Goal: Use online tool/utility

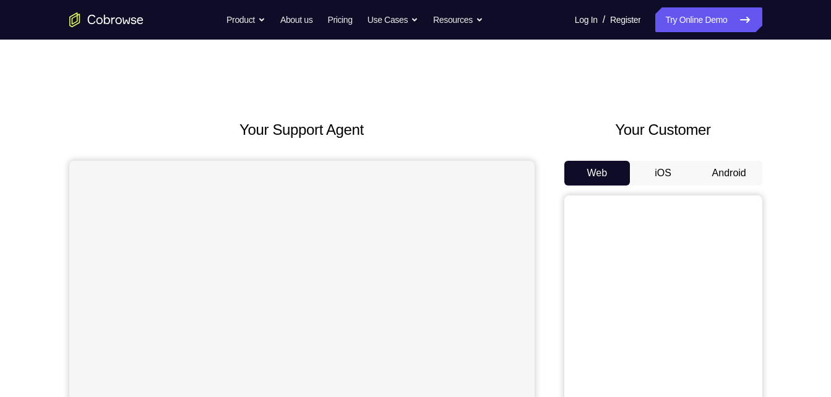
click at [721, 177] on button "Android" at bounding box center [729, 173] width 66 height 25
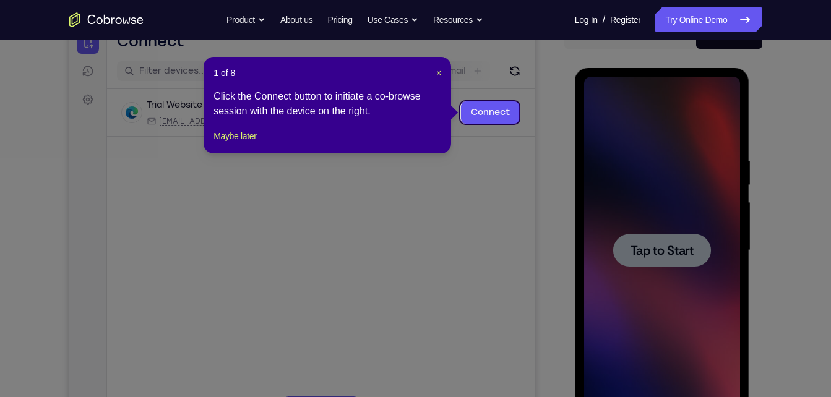
click at [666, 254] on icon at bounding box center [420, 198] width 840 height 397
click at [438, 74] on span "×" at bounding box center [438, 73] width 5 height 10
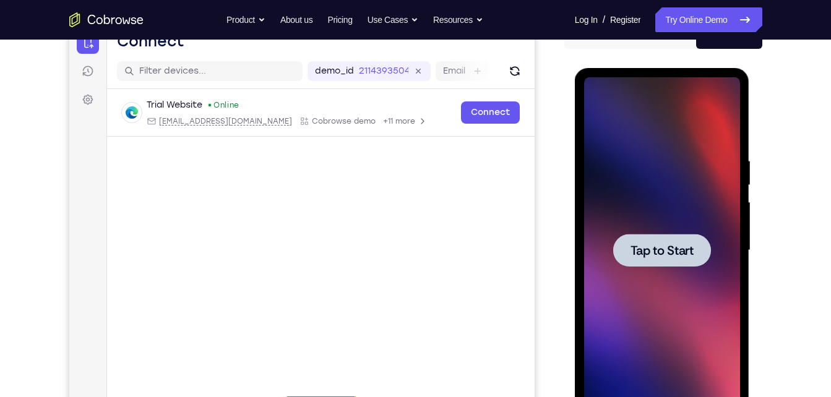
click at [657, 257] on span "Tap to Start" at bounding box center [661, 250] width 63 height 12
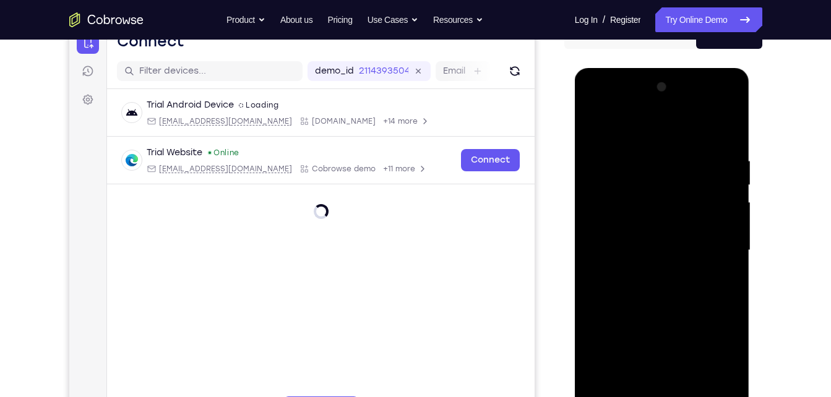
scroll to position [203, 0]
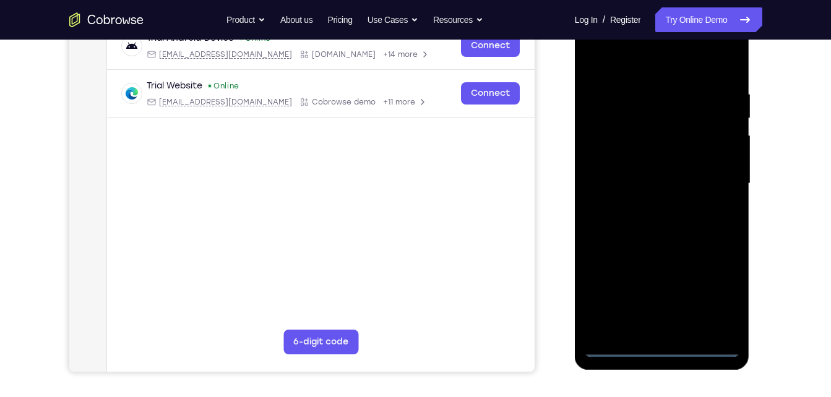
click at [664, 347] on div at bounding box center [662, 184] width 156 height 346
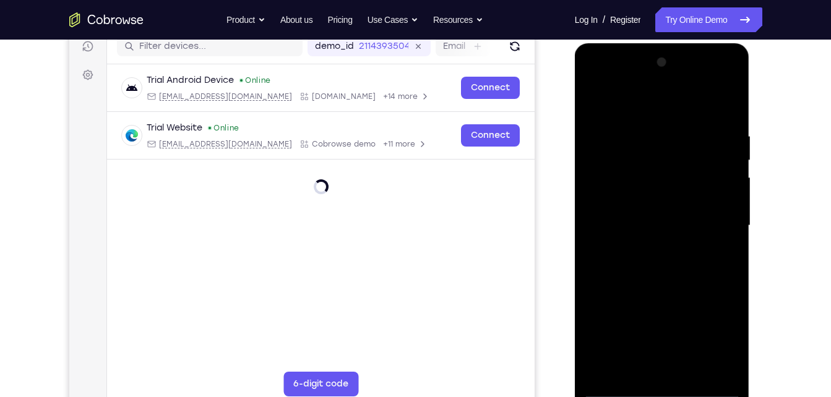
scroll to position [159, 0]
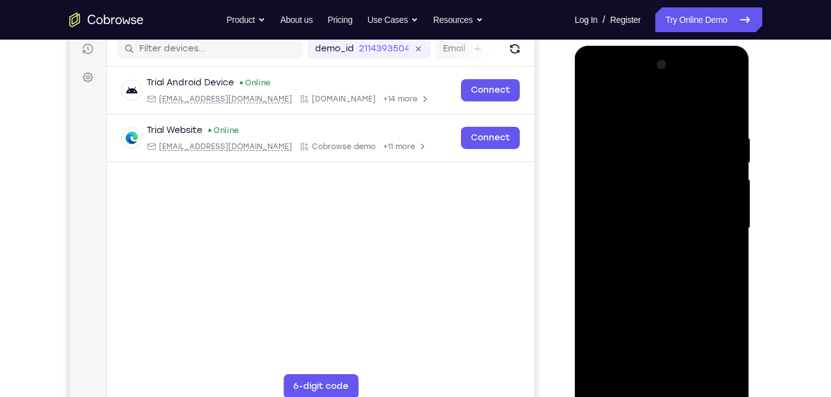
click at [709, 346] on div at bounding box center [662, 228] width 156 height 346
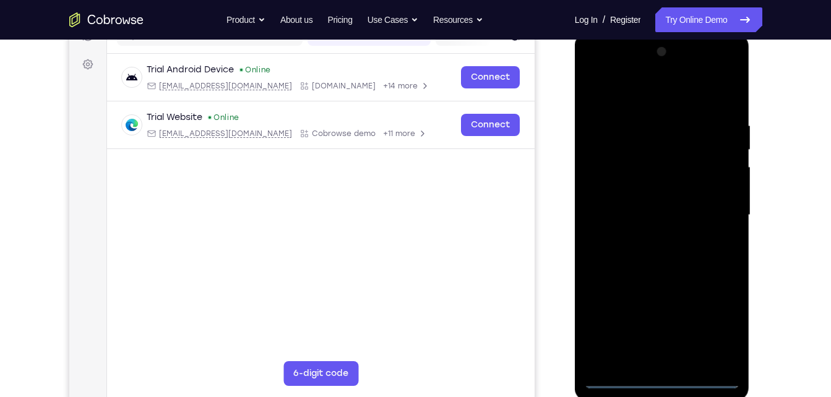
scroll to position [173, 0]
click at [594, 67] on div at bounding box center [662, 214] width 156 height 346
click at [717, 208] on div at bounding box center [662, 214] width 156 height 346
click at [676, 357] on div at bounding box center [662, 214] width 156 height 346
click at [678, 203] on div at bounding box center [662, 214] width 156 height 346
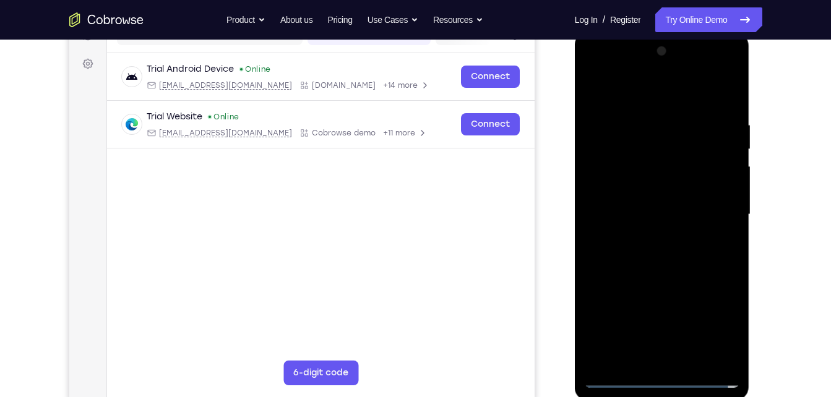
click at [675, 192] on div at bounding box center [662, 214] width 156 height 346
click at [670, 209] on div at bounding box center [662, 214] width 156 height 346
click at [650, 252] on div at bounding box center [662, 214] width 156 height 346
click at [649, 252] on div at bounding box center [662, 214] width 156 height 346
click at [666, 226] on div at bounding box center [662, 214] width 156 height 346
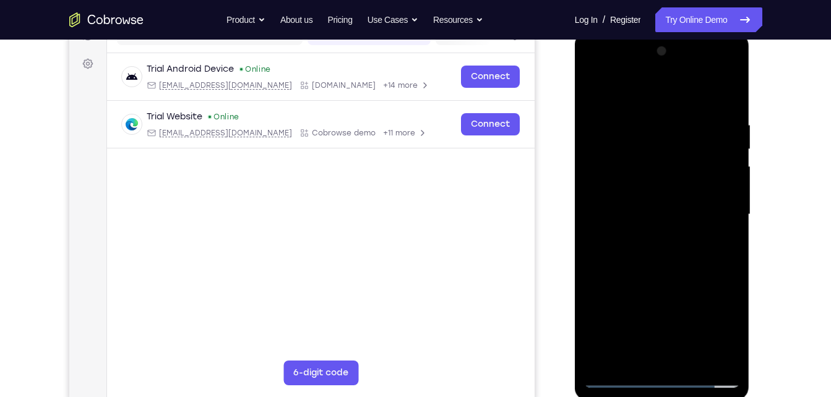
click at [727, 358] on div at bounding box center [662, 214] width 156 height 346
click at [659, 264] on div at bounding box center [662, 214] width 156 height 346
click at [694, 361] on div at bounding box center [662, 214] width 156 height 346
click at [670, 280] on div at bounding box center [662, 214] width 156 height 346
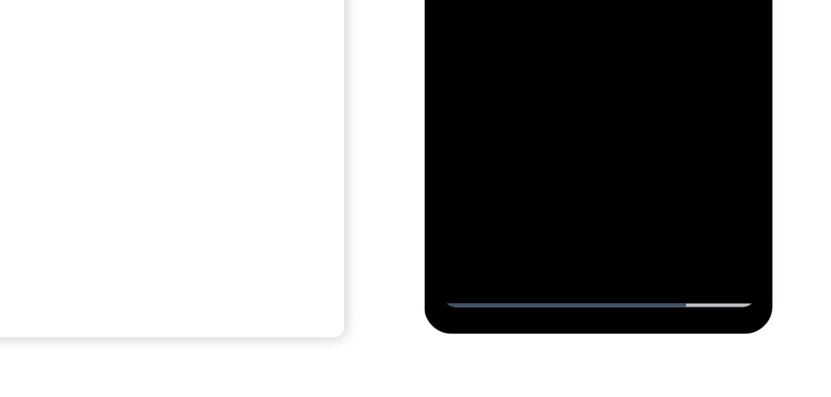
scroll to position [209, 0]
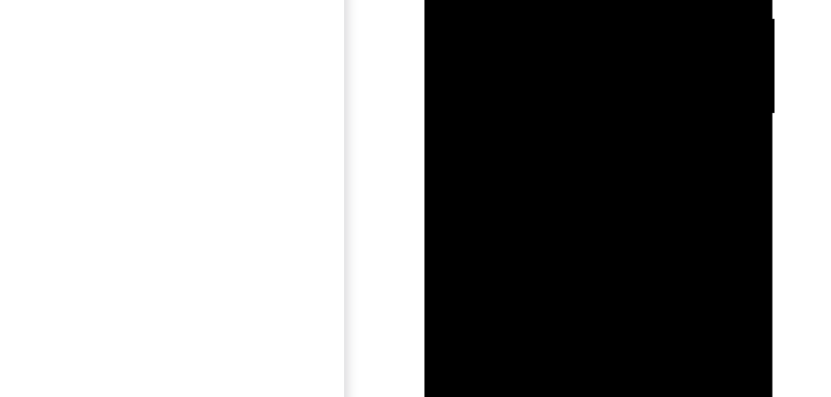
drag, startPoint x: 497, startPoint y: -48, endPoint x: 485, endPoint y: -98, distance: 51.5
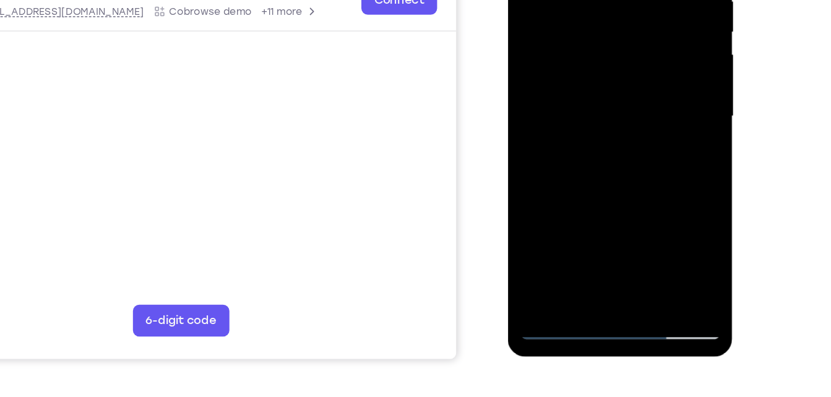
scroll to position [207, 0]
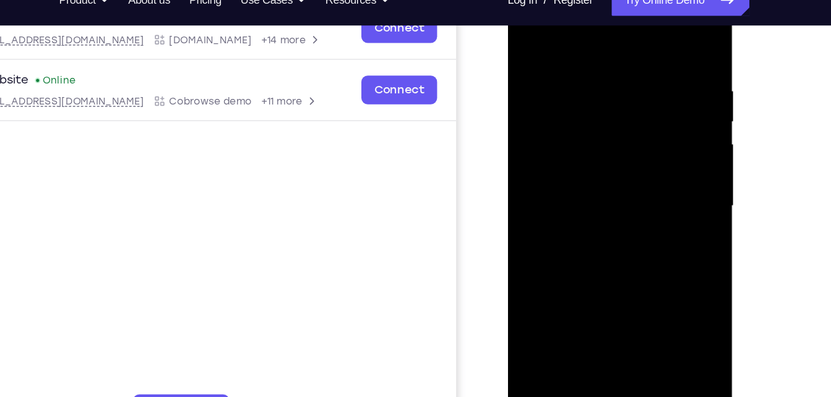
drag, startPoint x: 586, startPoint y: 104, endPoint x: 567, endPoint y: 271, distance: 168.1
click at [567, 271] on div at bounding box center [594, 154] width 156 height 346
click at [575, 51] on div at bounding box center [594, 154] width 156 height 346
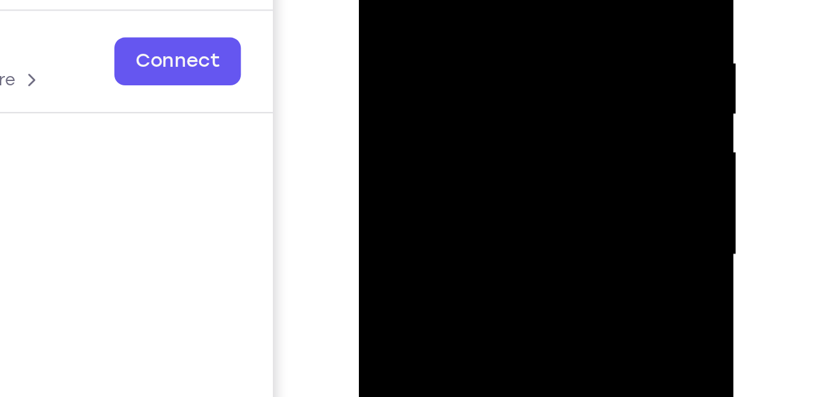
click at [515, 27] on div at bounding box center [447, 46] width 156 height 346
drag, startPoint x: 515, startPoint y: 27, endPoint x: 407, endPoint y: 36, distance: 108.6
click at [407, 36] on div at bounding box center [447, 46] width 156 height 346
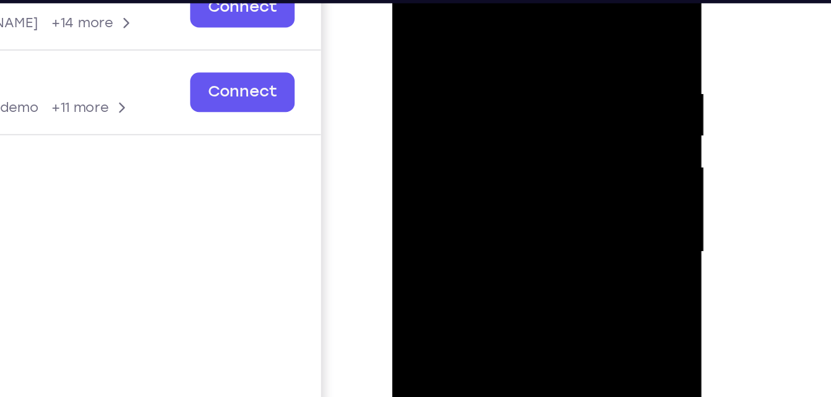
click at [550, 100] on div at bounding box center [479, 111] width 156 height 346
drag, startPoint x: 550, startPoint y: 100, endPoint x: 437, endPoint y: 114, distance: 114.1
click at [437, 114] on div at bounding box center [479, 111] width 156 height 346
drag, startPoint x: 546, startPoint y: 96, endPoint x: 454, endPoint y: 109, distance: 93.1
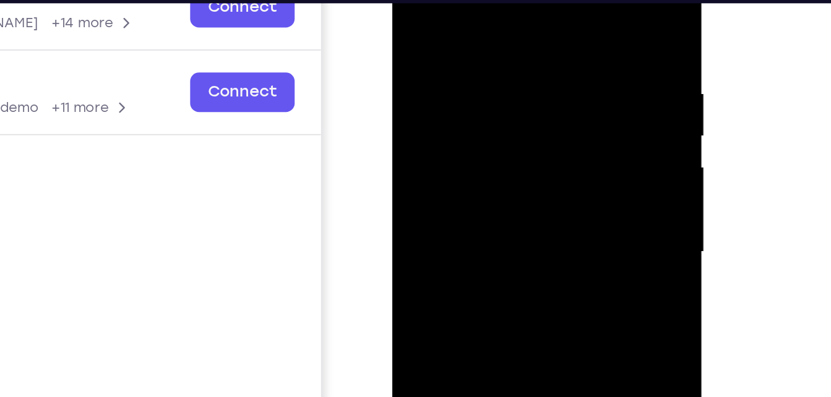
click at [454, 109] on div at bounding box center [479, 111] width 156 height 346
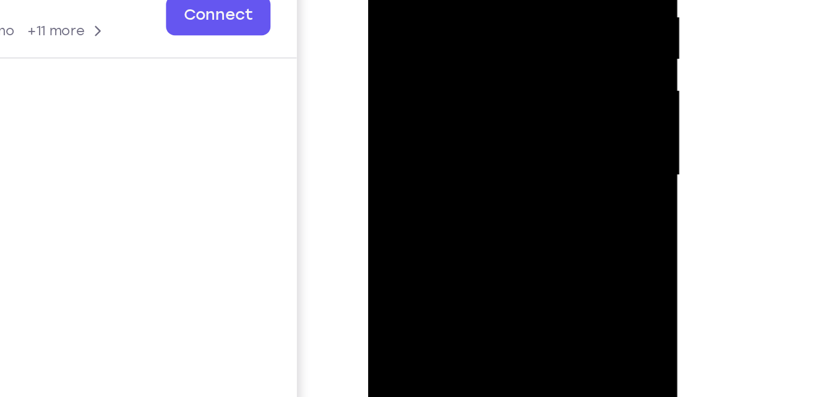
click at [523, 61] on div at bounding box center [455, 34] width 156 height 346
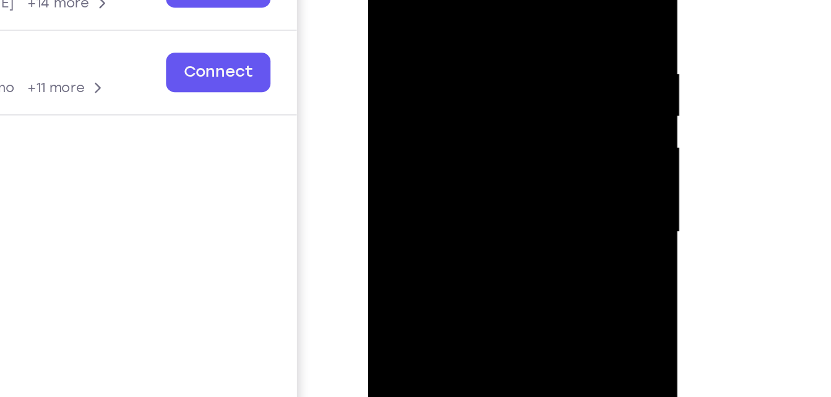
click at [519, 61] on div at bounding box center [455, 91] width 156 height 346
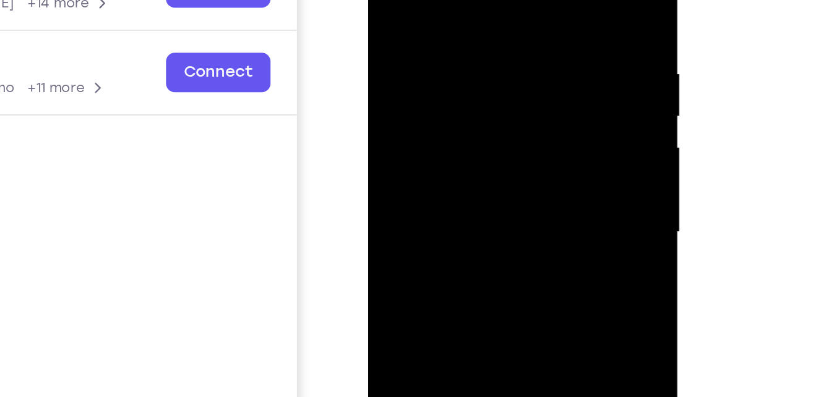
drag, startPoint x: 519, startPoint y: 61, endPoint x: 402, endPoint y: 73, distance: 117.5
click at [402, 73] on div at bounding box center [455, 91] width 156 height 346
click at [520, 75] on div at bounding box center [455, 91] width 156 height 346
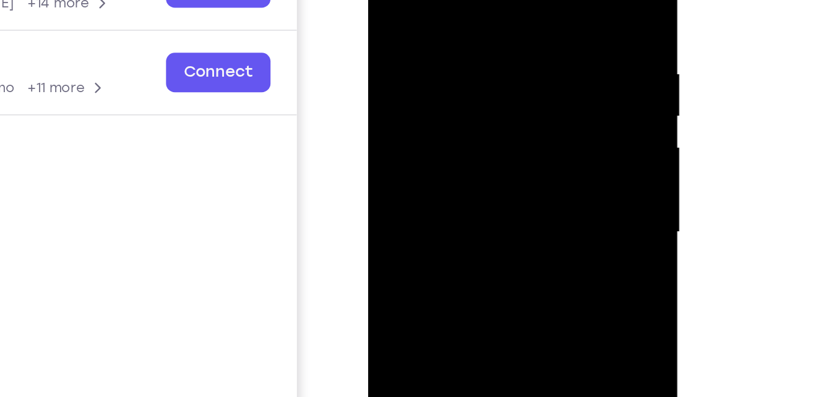
click at [520, 75] on div at bounding box center [455, 91] width 156 height 346
drag, startPoint x: 520, startPoint y: 75, endPoint x: 431, endPoint y: 70, distance: 89.2
click at [431, 70] on div at bounding box center [455, 91] width 156 height 346
click at [524, 69] on div at bounding box center [455, 91] width 156 height 346
drag, startPoint x: 524, startPoint y: 69, endPoint x: 396, endPoint y: 69, distance: 127.4
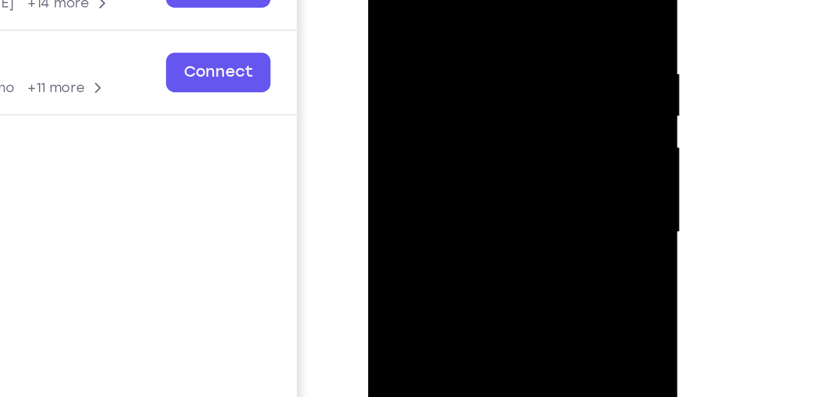
click at [396, 69] on div at bounding box center [455, 91] width 156 height 346
drag, startPoint x: 513, startPoint y: 63, endPoint x: 382, endPoint y: 58, distance: 131.8
click at [382, 58] on div at bounding box center [455, 91] width 156 height 346
drag, startPoint x: 529, startPoint y: 70, endPoint x: 409, endPoint y: 83, distance: 120.7
click at [409, 83] on div at bounding box center [455, 91] width 156 height 346
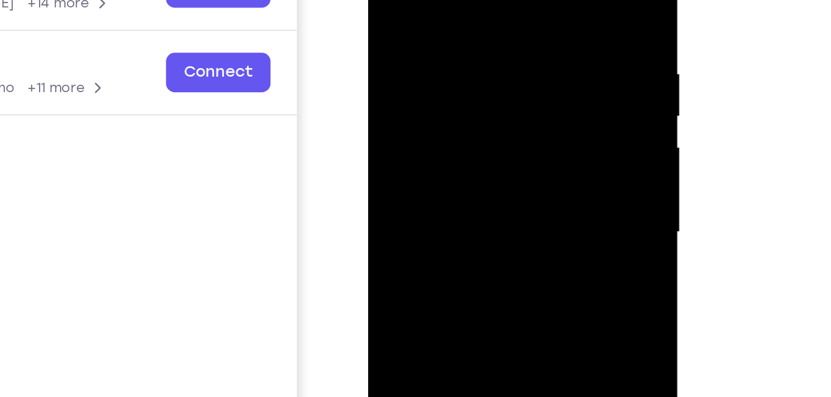
drag, startPoint x: 451, startPoint y: 70, endPoint x: 557, endPoint y: 71, distance: 105.8
click at [544, 71] on html "Online web based iOS Simulators and Android Emulators. Run iPhone, iPad, Mobile…" at bounding box center [456, 94] width 176 height 371
drag, startPoint x: 526, startPoint y: 88, endPoint x: 421, endPoint y: 90, distance: 104.5
click at [421, 90] on div at bounding box center [455, 91] width 156 height 346
drag, startPoint x: 510, startPoint y: 80, endPoint x: 385, endPoint y: 72, distance: 125.8
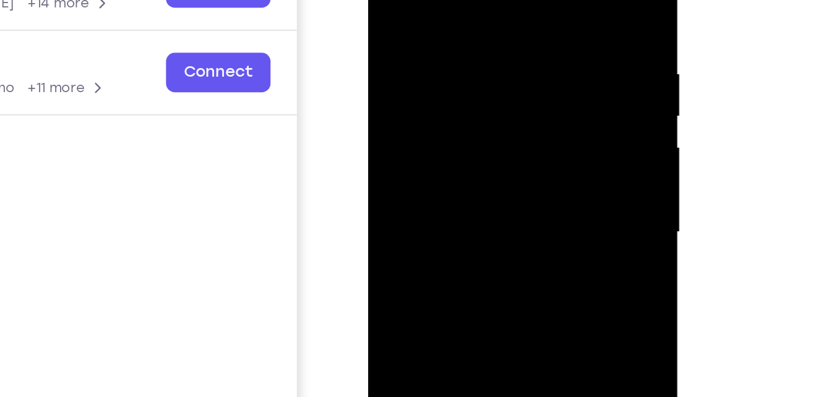
click at [385, 72] on div at bounding box center [455, 91] width 156 height 346
drag, startPoint x: 508, startPoint y: 73, endPoint x: 370, endPoint y: 82, distance: 138.2
click at [370, 82] on div at bounding box center [455, 93] width 175 height 369
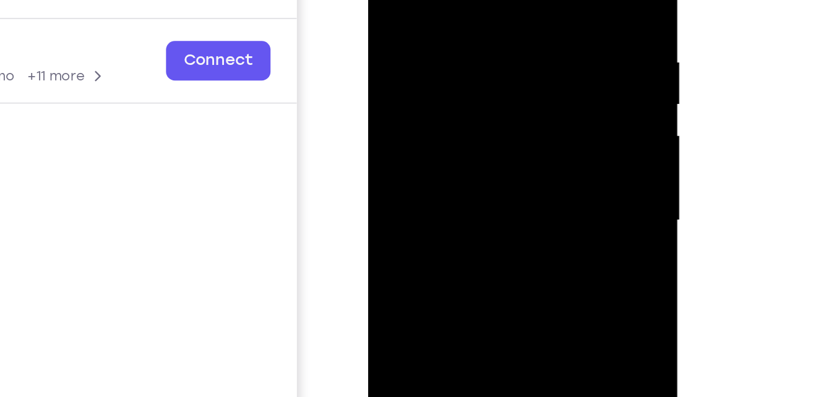
drag, startPoint x: 513, startPoint y: 39, endPoint x: 396, endPoint y: 34, distance: 116.4
click at [396, 34] on div at bounding box center [455, 79] width 156 height 346
click at [520, 75] on div at bounding box center [455, 79] width 156 height 346
click at [524, 67] on div at bounding box center [455, 79] width 156 height 346
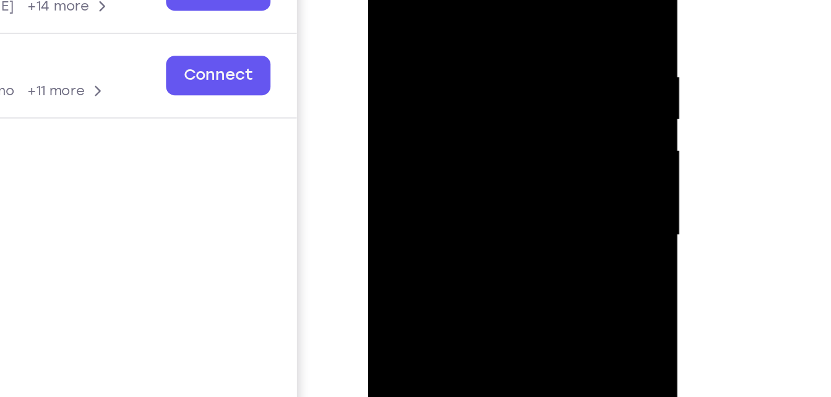
click at [524, 74] on div at bounding box center [455, 94] width 156 height 346
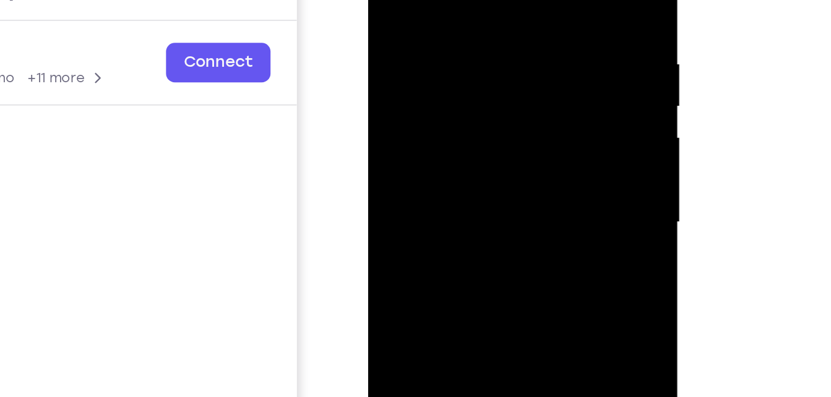
click at [525, 61] on div at bounding box center [455, 81] width 156 height 346
drag, startPoint x: 524, startPoint y: 59, endPoint x: 424, endPoint y: 77, distance: 102.4
click at [424, 77] on div at bounding box center [455, 81] width 156 height 346
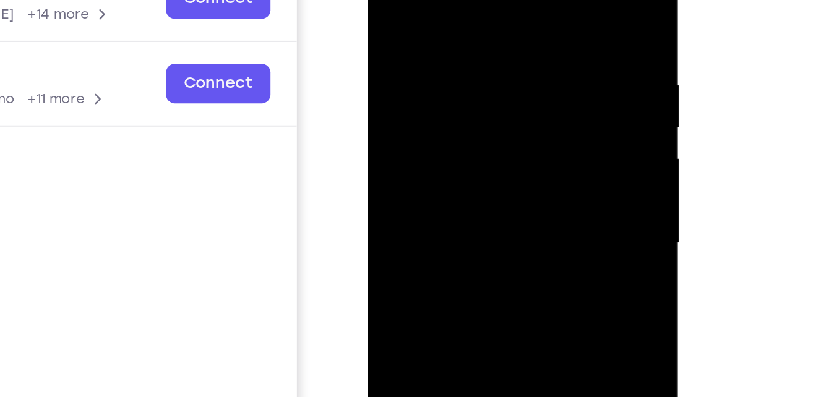
click at [523, 69] on div at bounding box center [455, 102] width 156 height 346
drag, startPoint x: 523, startPoint y: 69, endPoint x: 434, endPoint y: 91, distance: 91.2
click at [434, 91] on div at bounding box center [455, 102] width 156 height 346
drag, startPoint x: 520, startPoint y: 80, endPoint x: 404, endPoint y: 96, distance: 116.2
click at [404, 96] on div at bounding box center [455, 102] width 156 height 346
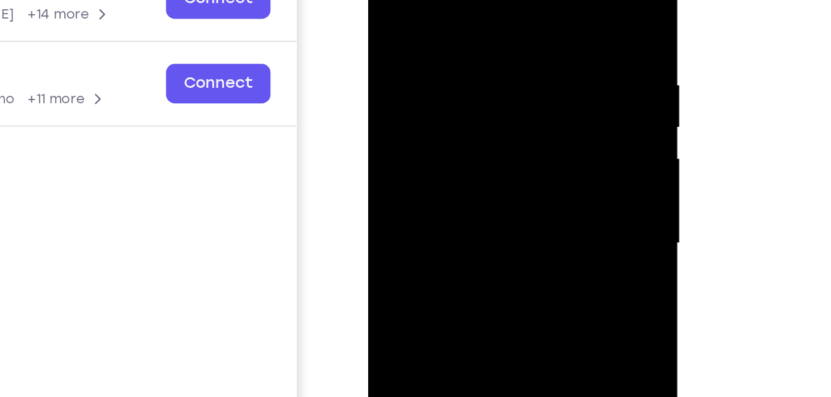
click at [519, 83] on div at bounding box center [455, 102] width 156 height 346
drag, startPoint x: 519, startPoint y: 83, endPoint x: 395, endPoint y: 79, distance: 123.8
click at [395, 79] on div at bounding box center [455, 102] width 156 height 346
click at [521, 69] on div at bounding box center [455, 102] width 156 height 346
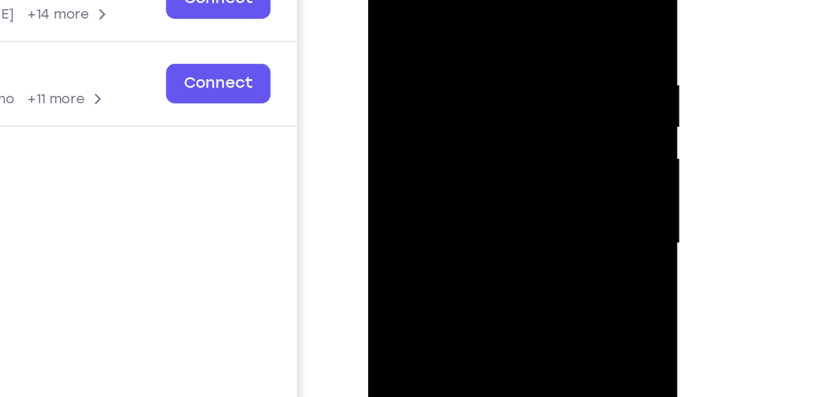
drag, startPoint x: 521, startPoint y: 69, endPoint x: 356, endPoint y: 69, distance: 165.1
click at [368, 69] on html "Online web based iOS Simulators and Android Emulators. Run iPhone, iPad, Mobile…" at bounding box center [456, 105] width 176 height 371
click at [519, 63] on div at bounding box center [455, 102] width 156 height 346
drag, startPoint x: 531, startPoint y: 72, endPoint x: 385, endPoint y: 74, distance: 146.0
click at [385, 74] on div at bounding box center [455, 102] width 156 height 346
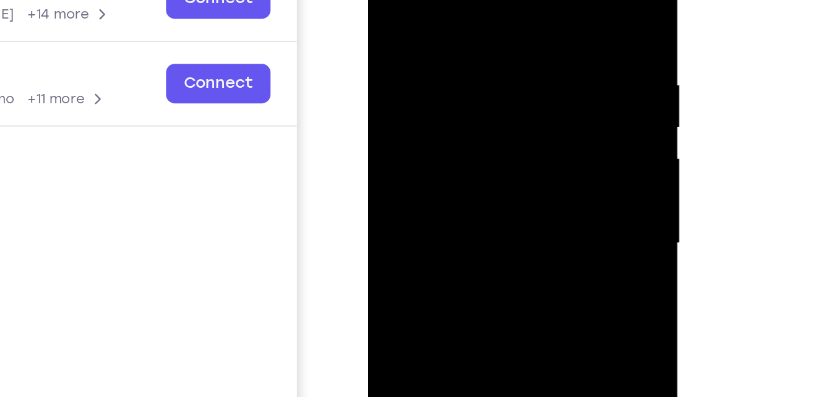
drag, startPoint x: 488, startPoint y: 66, endPoint x: 344, endPoint y: 95, distance: 146.4
click at [368, 95] on html "Online web based iOS Simulators and Android Emulators. Run iPhone, iPad, Mobile…" at bounding box center [456, 105] width 176 height 371
drag, startPoint x: 500, startPoint y: 77, endPoint x: 348, endPoint y: 89, distance: 153.3
click at [368, 89] on html "Online web based iOS Simulators and Android Emulators. Run iPhone, iPad, Mobile…" at bounding box center [456, 105] width 176 height 371
click at [526, 61] on div at bounding box center [455, 102] width 156 height 346
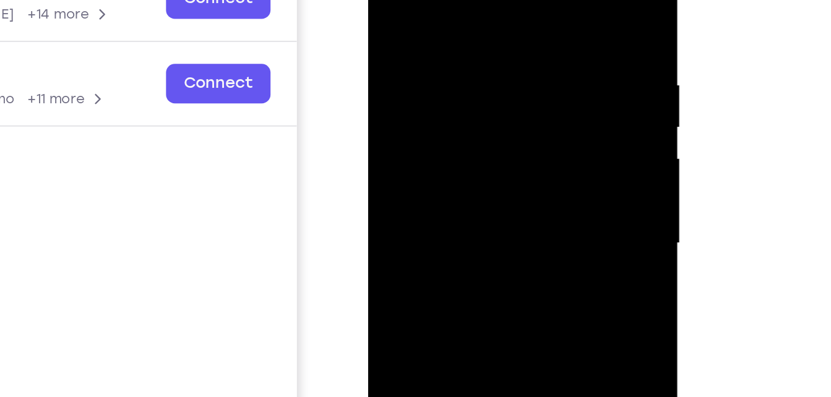
click at [526, 61] on div at bounding box center [455, 102] width 156 height 346
drag, startPoint x: 526, startPoint y: 61, endPoint x: 401, endPoint y: 70, distance: 125.2
click at [401, 70] on div at bounding box center [455, 102] width 156 height 346
